Goal: Subscribe to service/newsletter

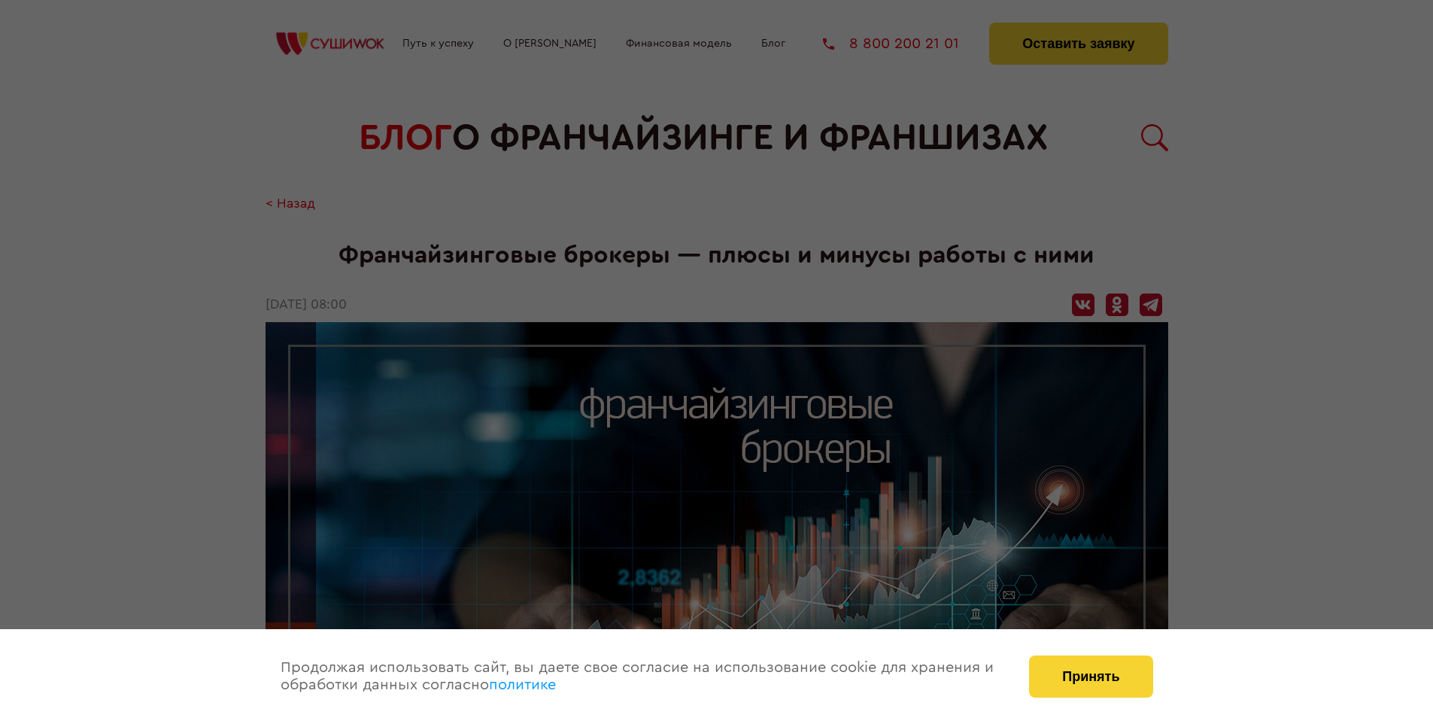
scroll to position [2199, 0]
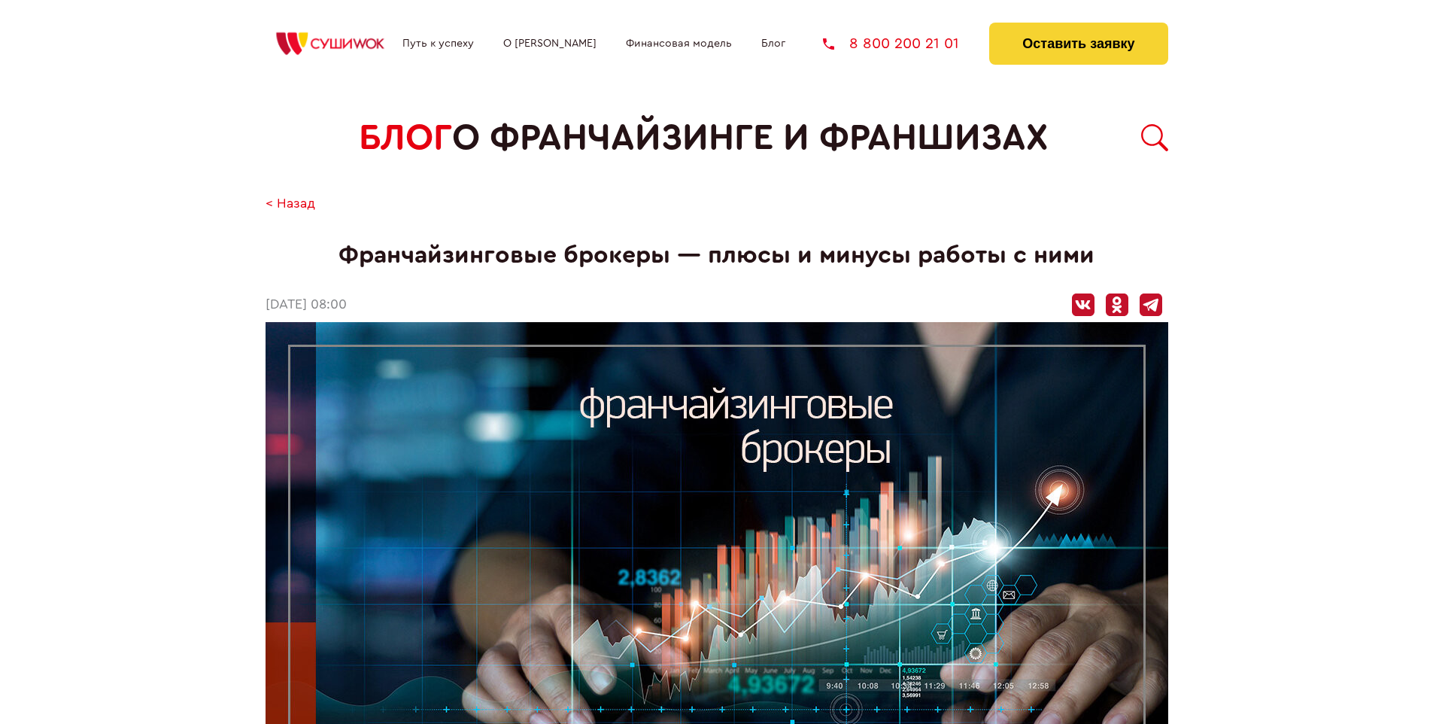
scroll to position [2199, 0]
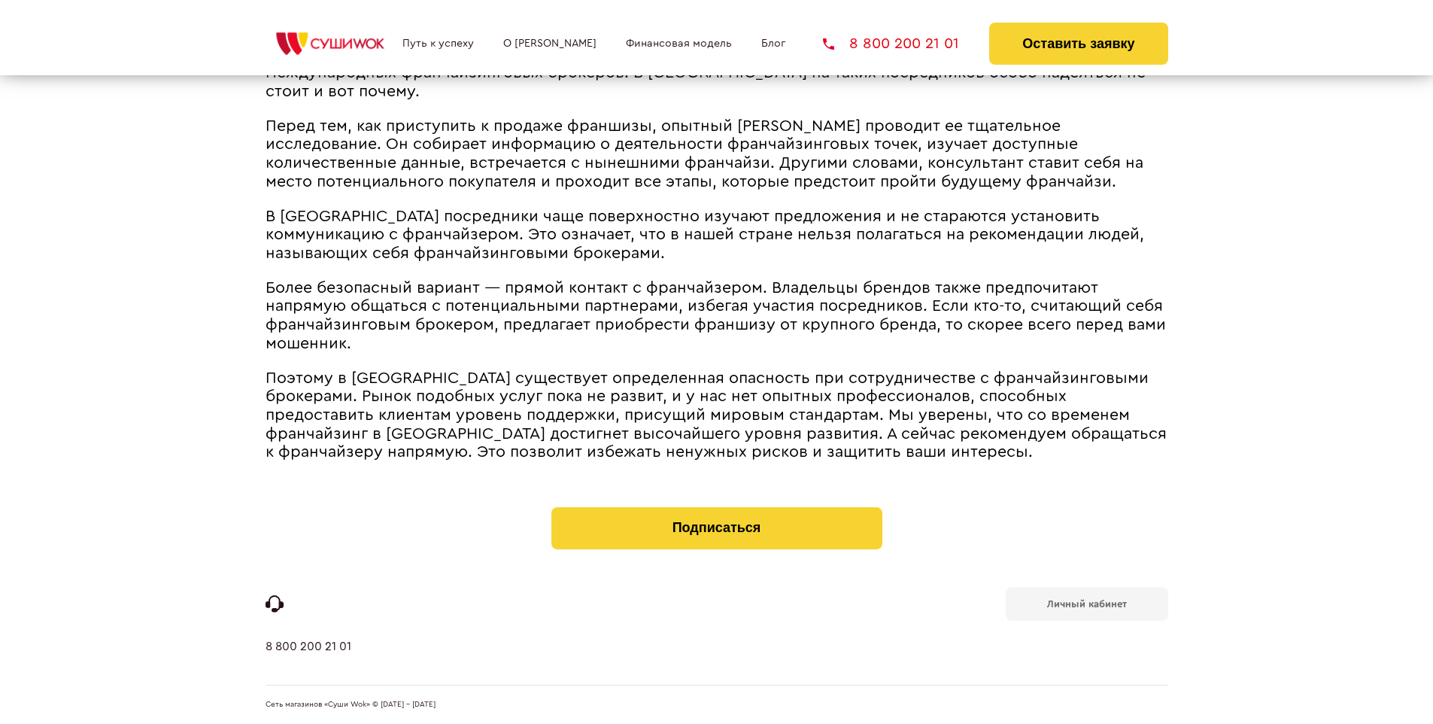
click at [1086, 602] on b "Личный кабинет" at bounding box center [1087, 604] width 80 height 10
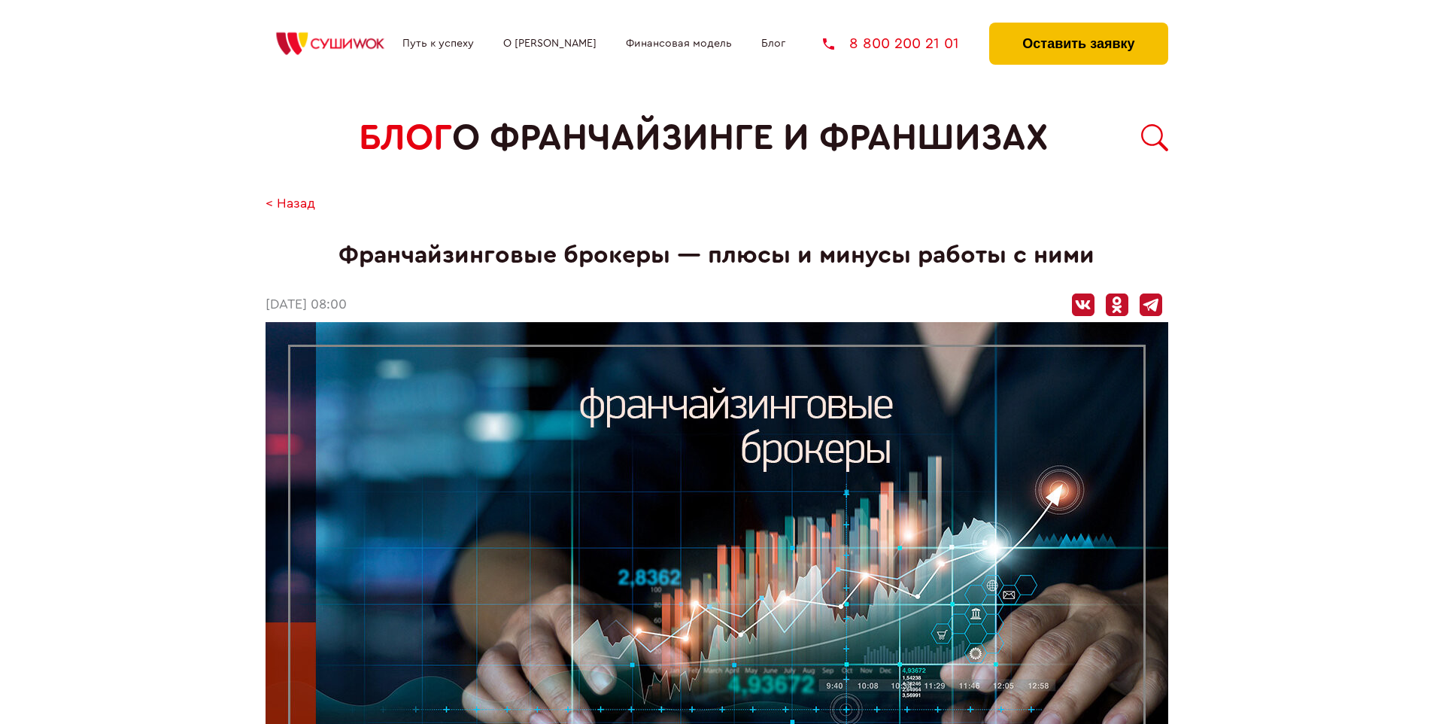
click at [1078, 26] on button "Оставить заявку" at bounding box center [1078, 44] width 178 height 42
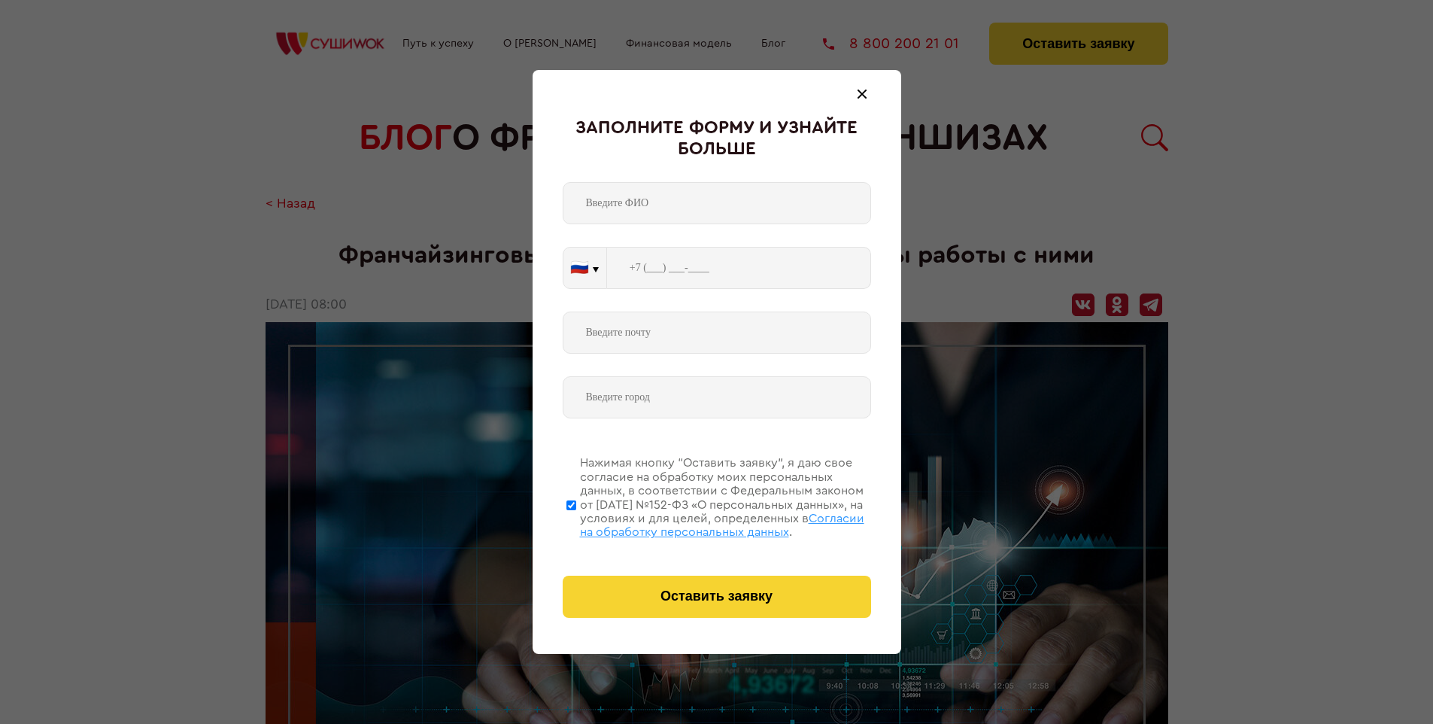
click at [697, 523] on span "Согласии на обработку персональных данных" at bounding box center [722, 525] width 284 height 26
click at [576, 523] on input "Нажимая кнопку “Оставить заявку”, я даю свое согласие на обработку моих персона…" at bounding box center [571, 505] width 10 height 120
checkbox input "false"
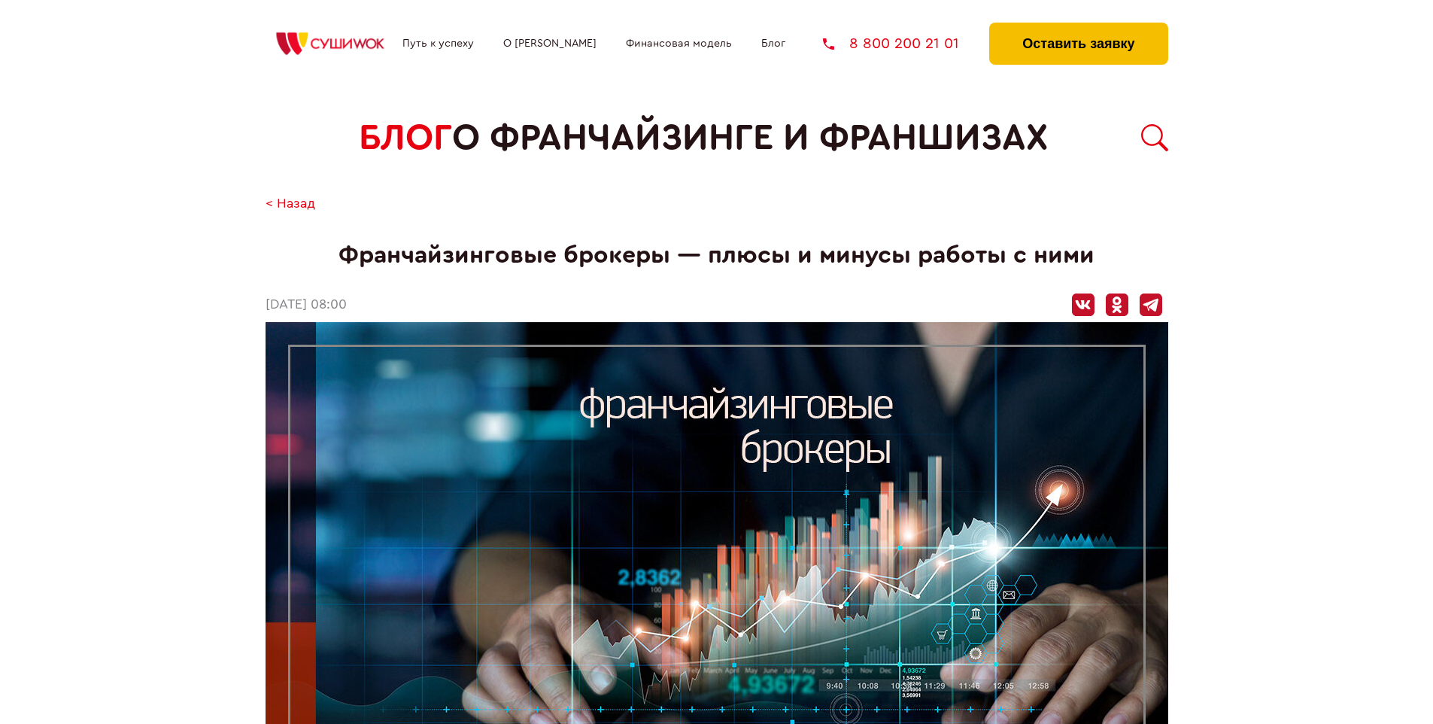
click at [1078, 26] on button "Оставить заявку" at bounding box center [1078, 44] width 178 height 42
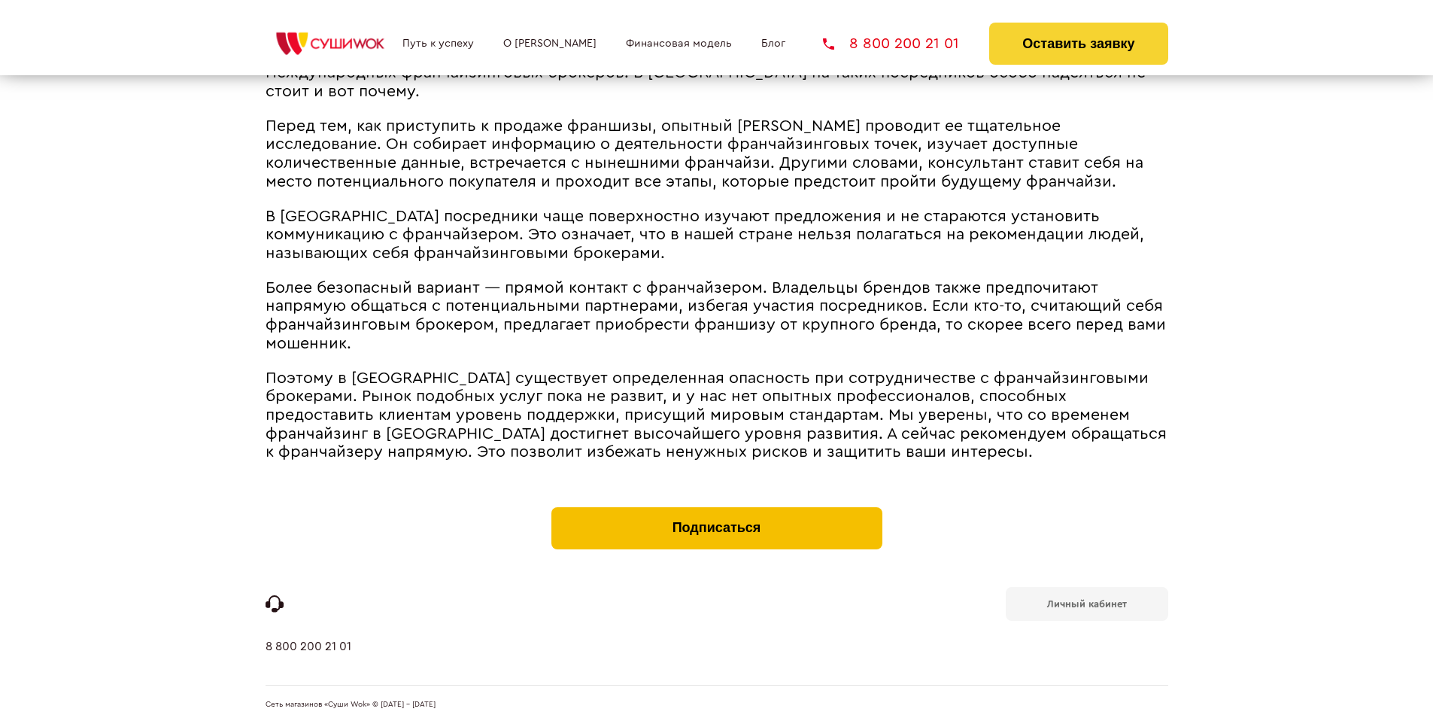
click at [716, 510] on button "Подписаться" at bounding box center [716, 528] width 331 height 42
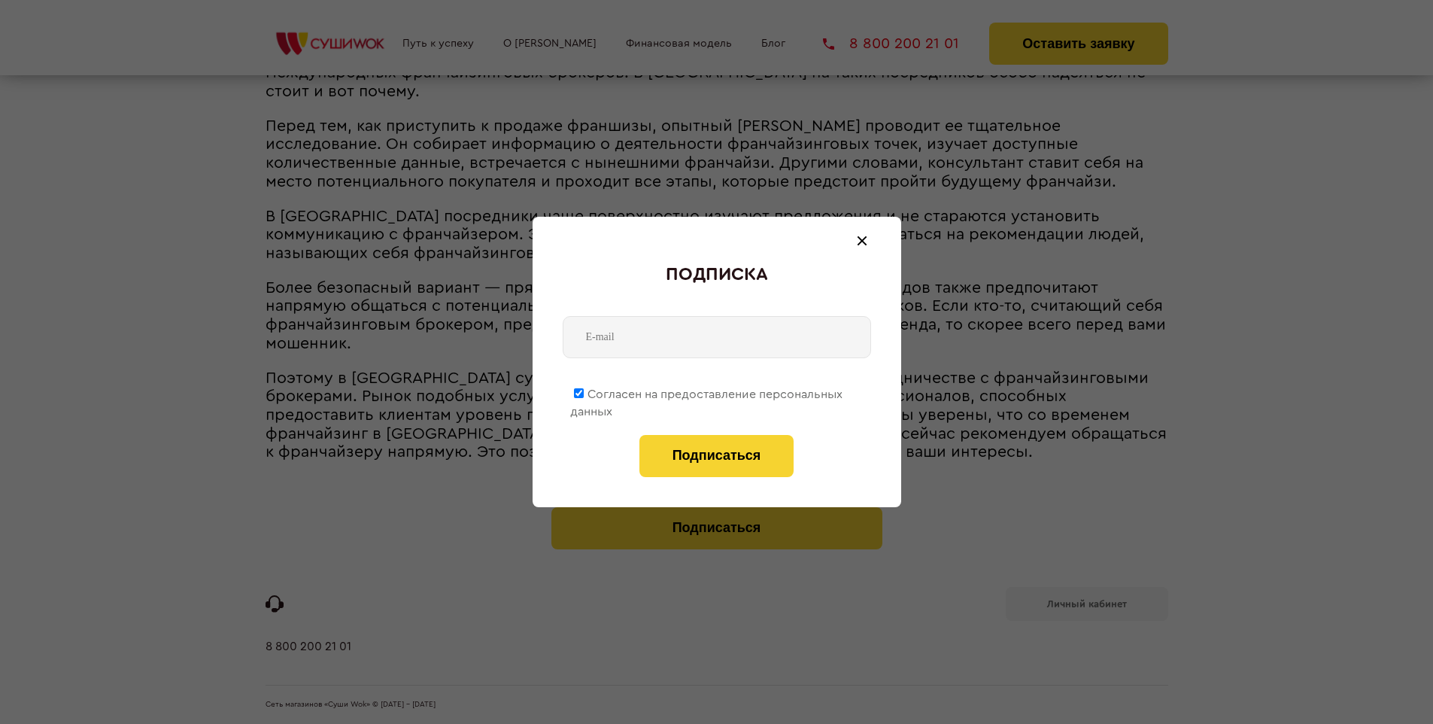
click at [707, 391] on span "Согласен на предоставление персональных данных" at bounding box center [706, 402] width 272 height 29
click at [584, 391] on input "Согласен на предоставление персональных данных" at bounding box center [579, 393] width 10 height 10
checkbox input "false"
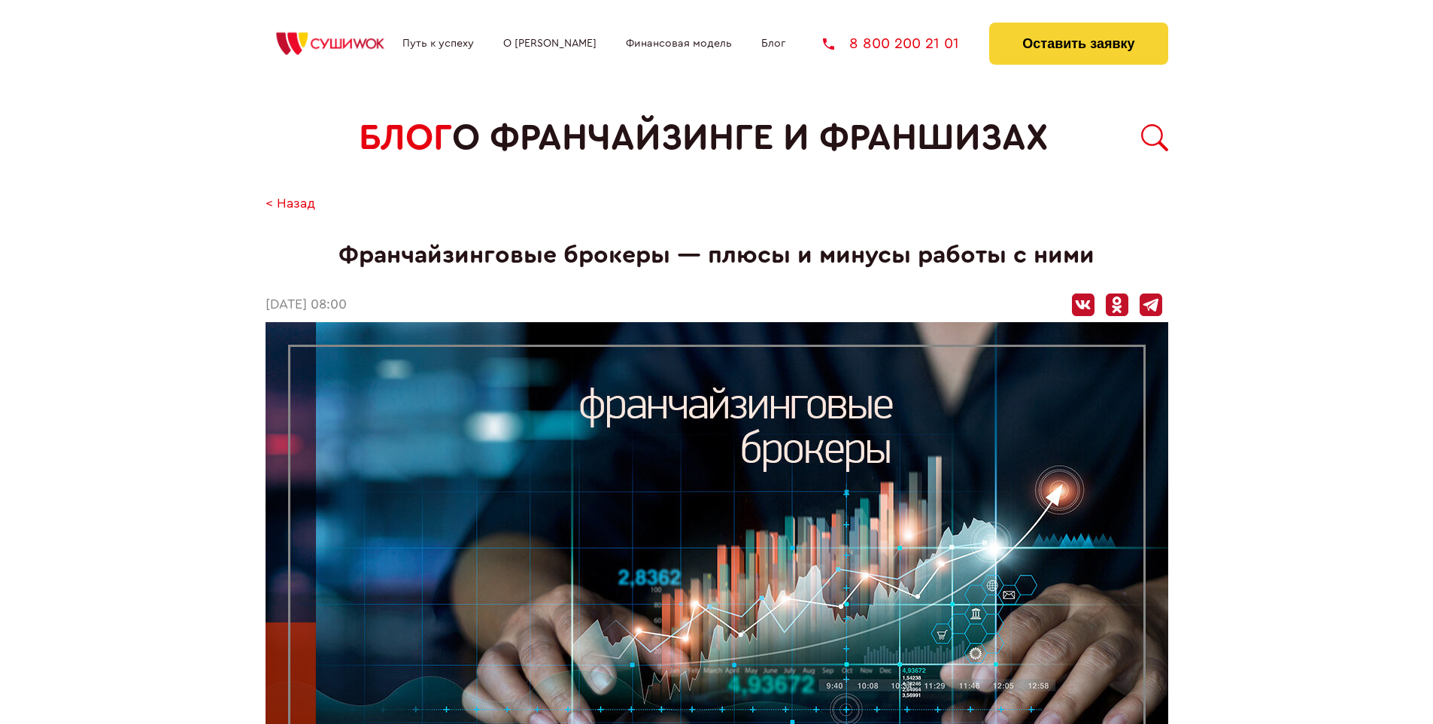
scroll to position [2199, 0]
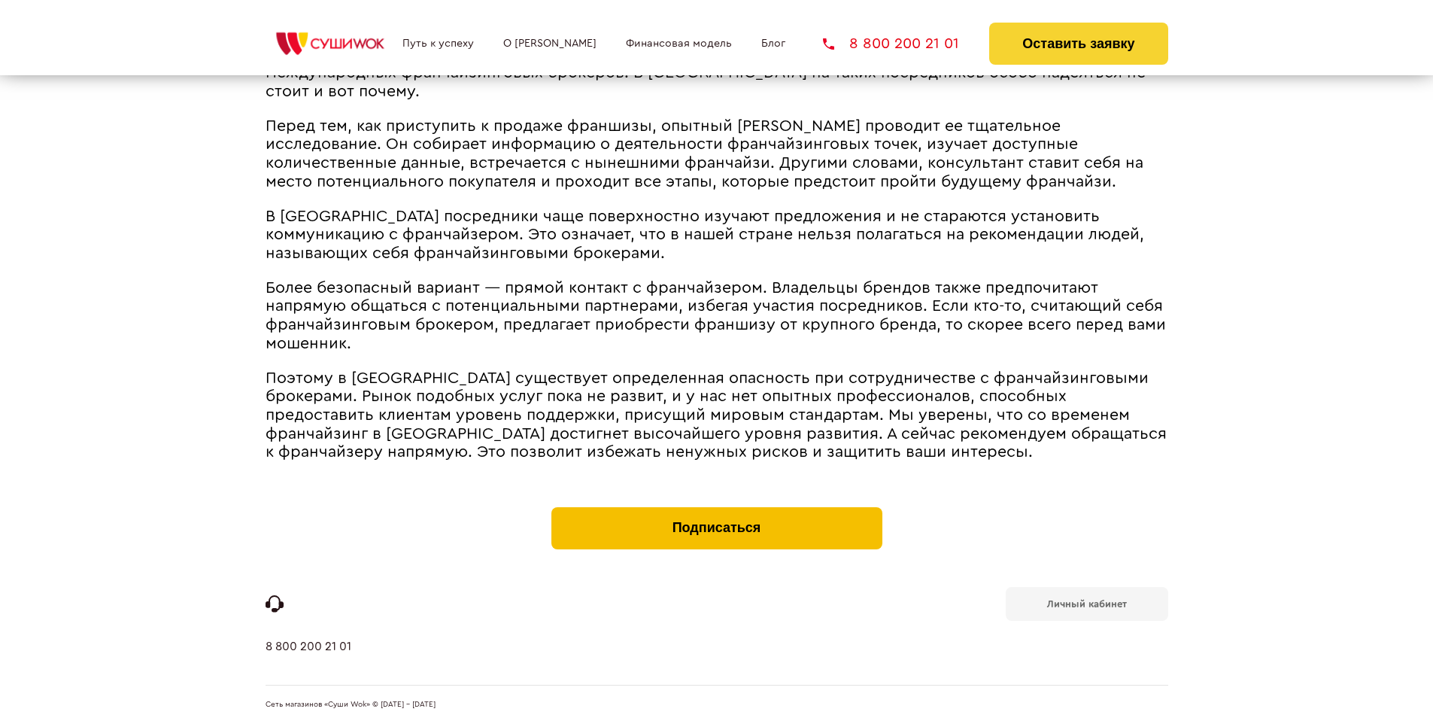
click at [716, 510] on button "Подписаться" at bounding box center [716, 528] width 331 height 42
